Goal: Task Accomplishment & Management: Manage account settings

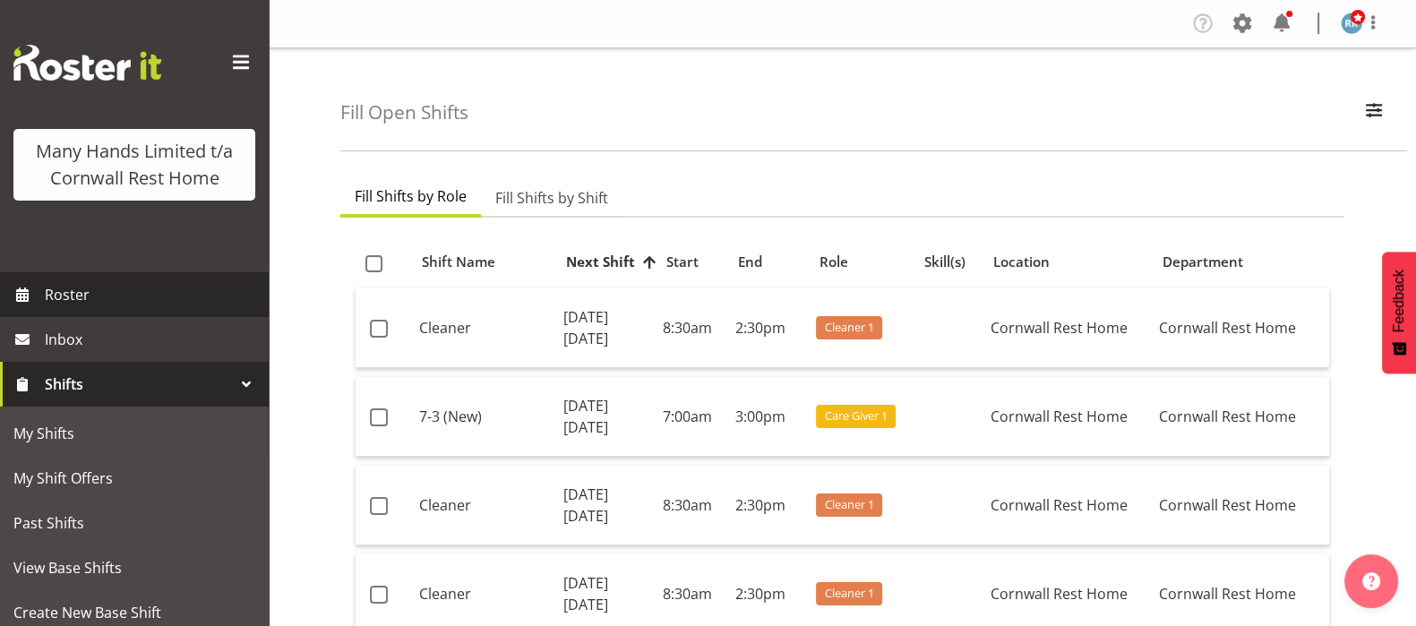
click at [60, 308] on span "Roster" at bounding box center [152, 294] width 215 height 27
